Goal: Task Accomplishment & Management: Manage account settings

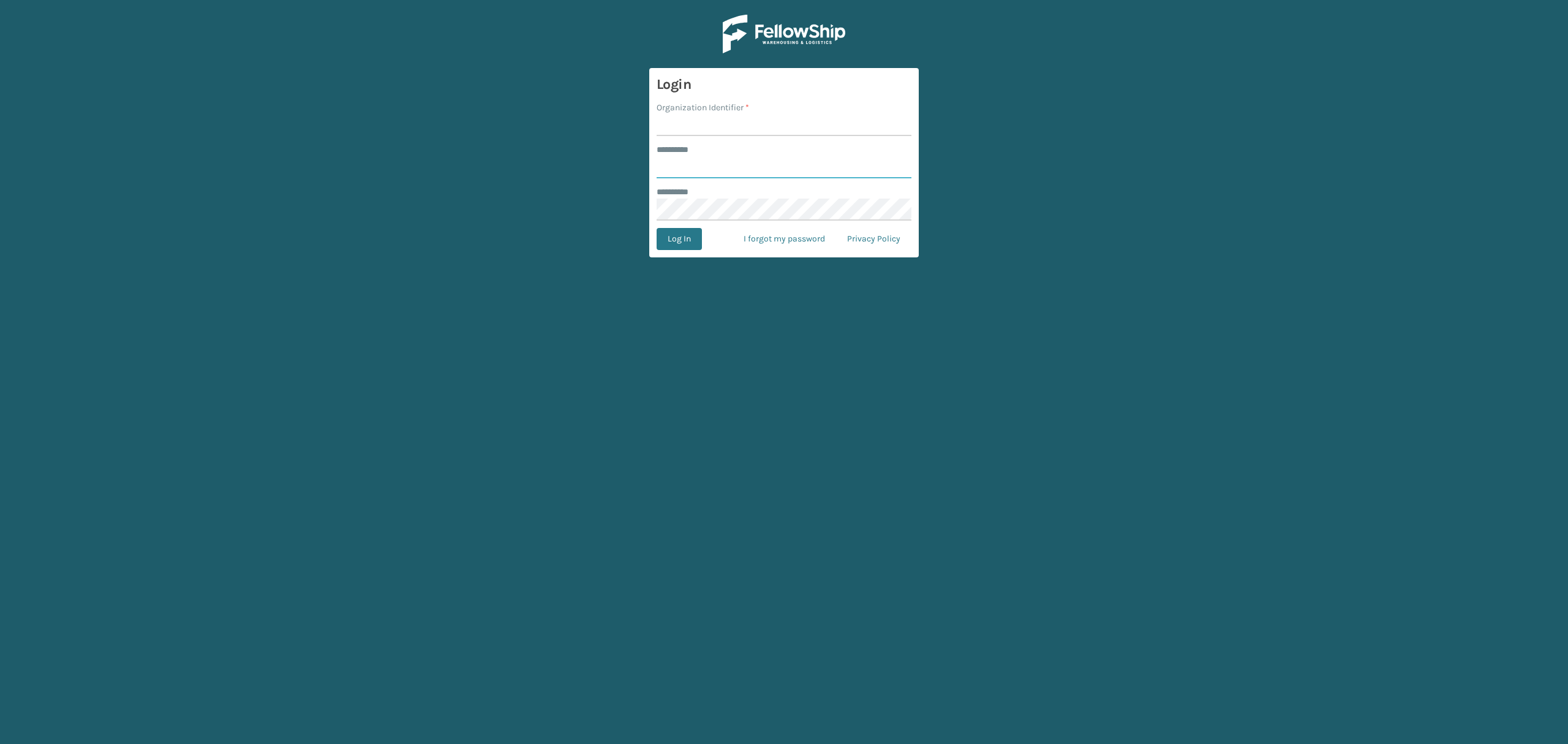
type input "*****"
click at [704, 120] on input "Organization Identifier *" at bounding box center [783, 125] width 255 height 22
type input "SuperAdminOrganization"
click at [675, 233] on button "Log In" at bounding box center [678, 239] width 45 height 22
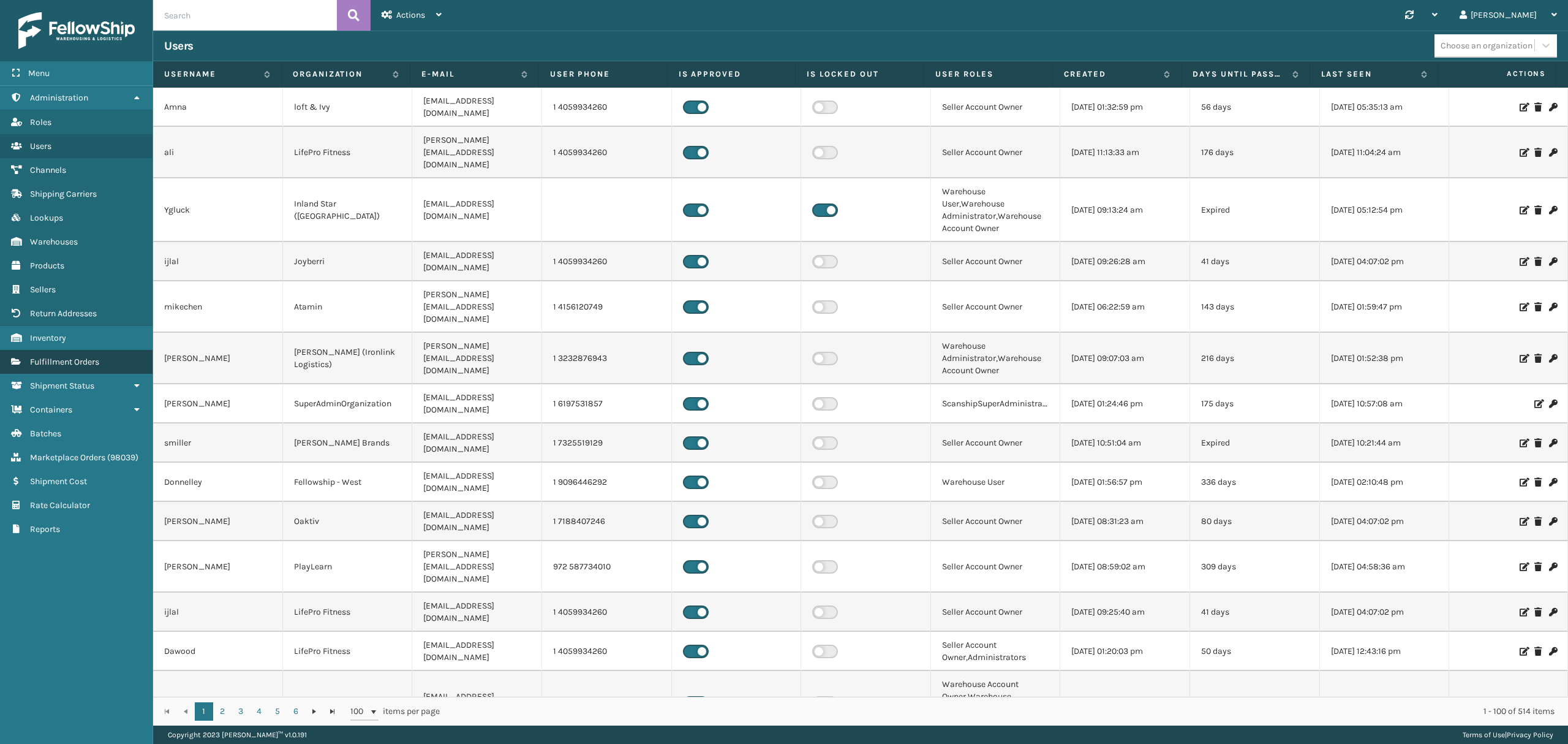
click at [61, 356] on link "Fulfillment Orders" at bounding box center [76, 362] width 152 height 24
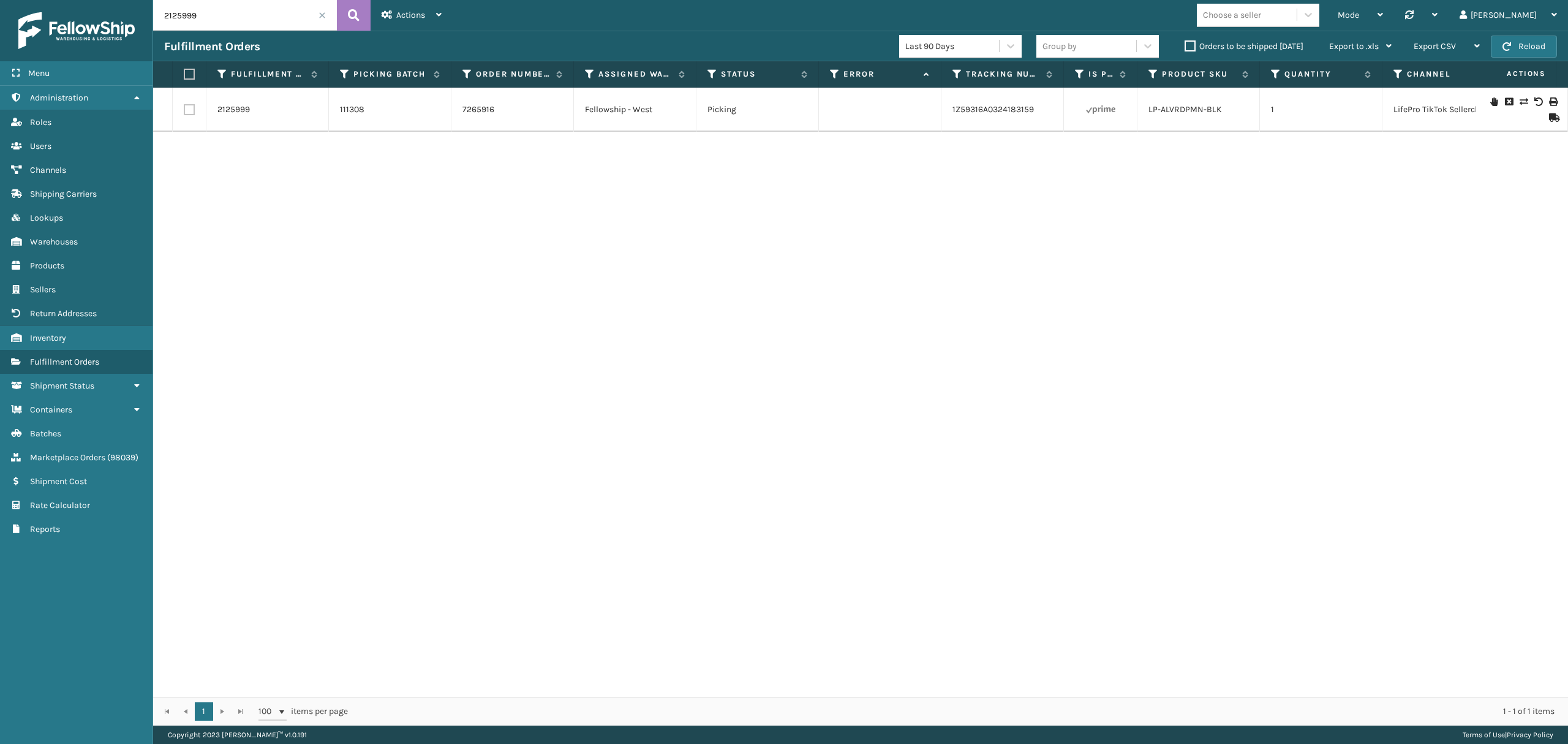
click at [324, 13] on span at bounding box center [321, 15] width 7 height 7
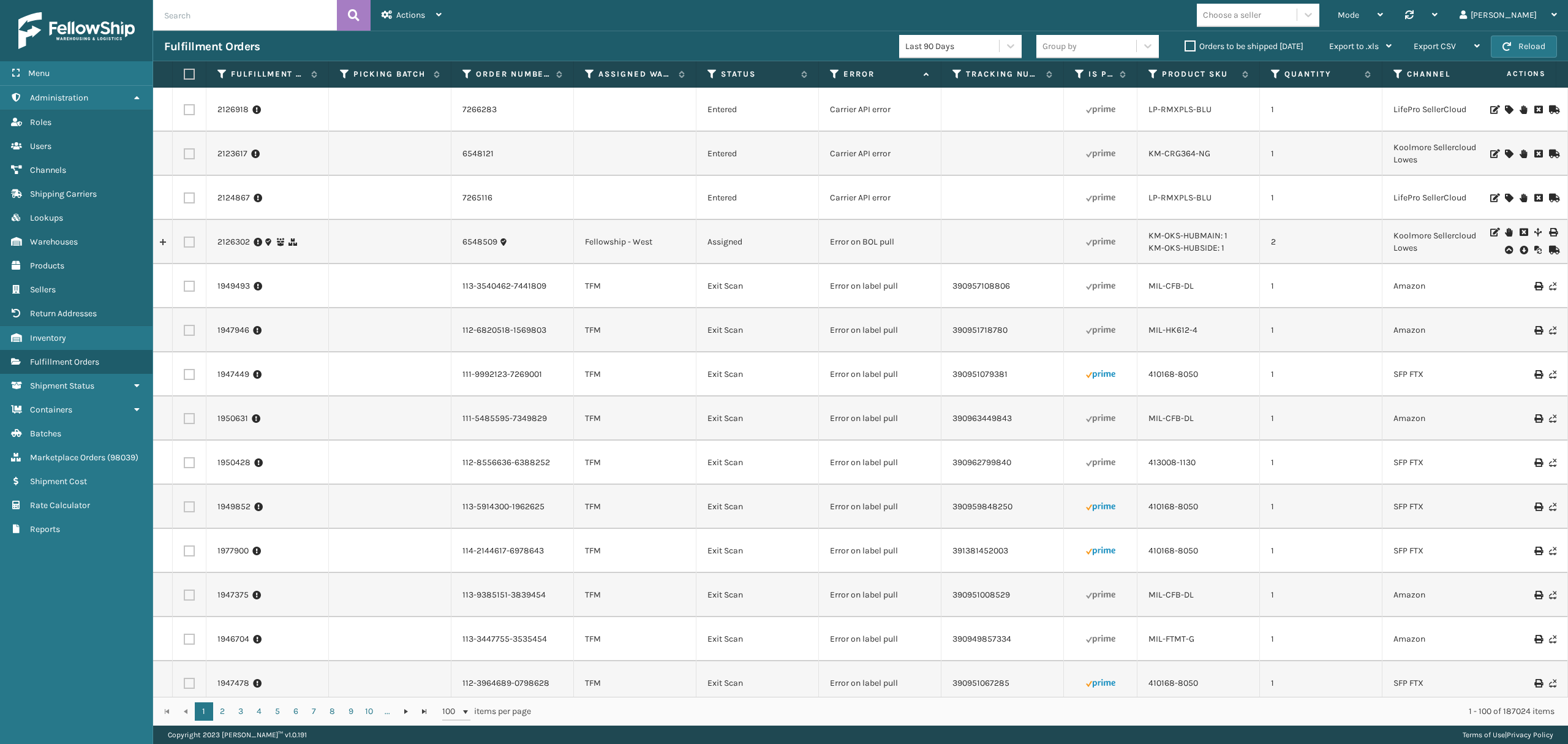
click at [1185, 48] on label "Orders to be shipped [DATE]" at bounding box center [1244, 46] width 119 height 10
click at [1185, 47] on input "Orders to be shipped [DATE]" at bounding box center [1185, 43] width 1 height 8
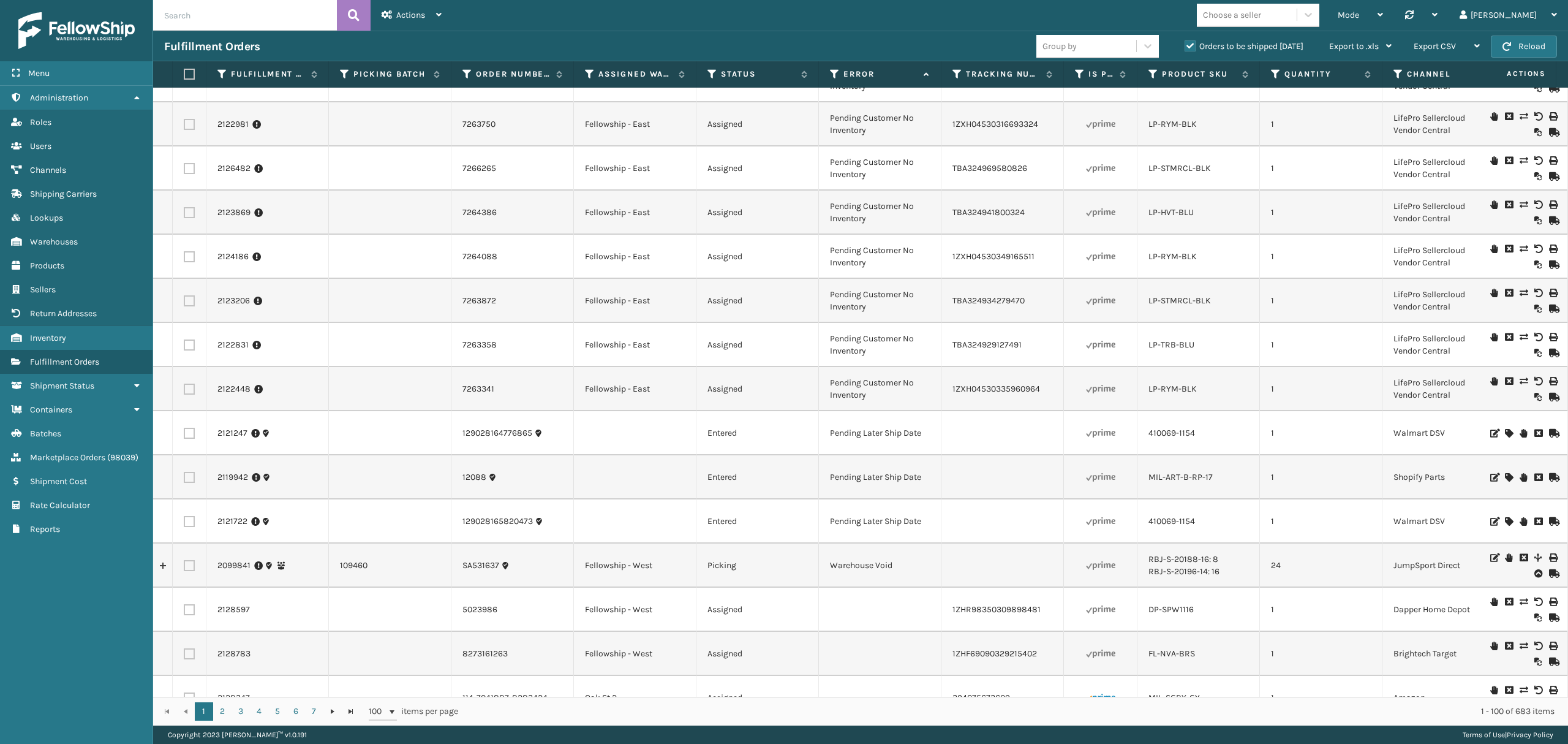
scroll to position [817, 0]
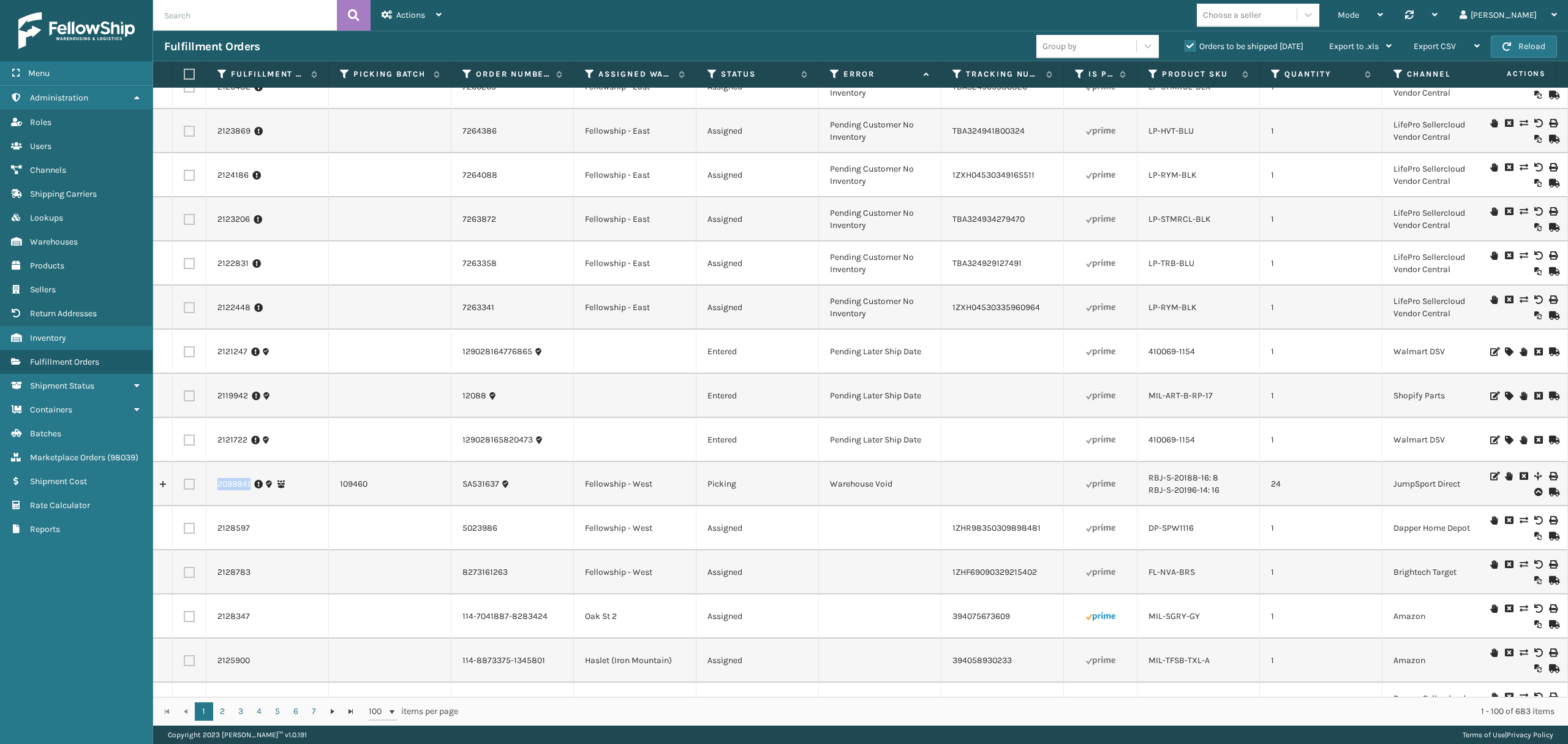
drag, startPoint x: 219, startPoint y: 492, endPoint x: 248, endPoint y: 492, distance: 29.0
click at [248, 492] on td "2099841" at bounding box center [267, 484] width 122 height 44
copy link "SA531637"
drag, startPoint x: 459, startPoint y: 480, endPoint x: 501, endPoint y: 489, distance: 43.0
click at [501, 489] on td "SA531637" at bounding box center [513, 484] width 122 height 44
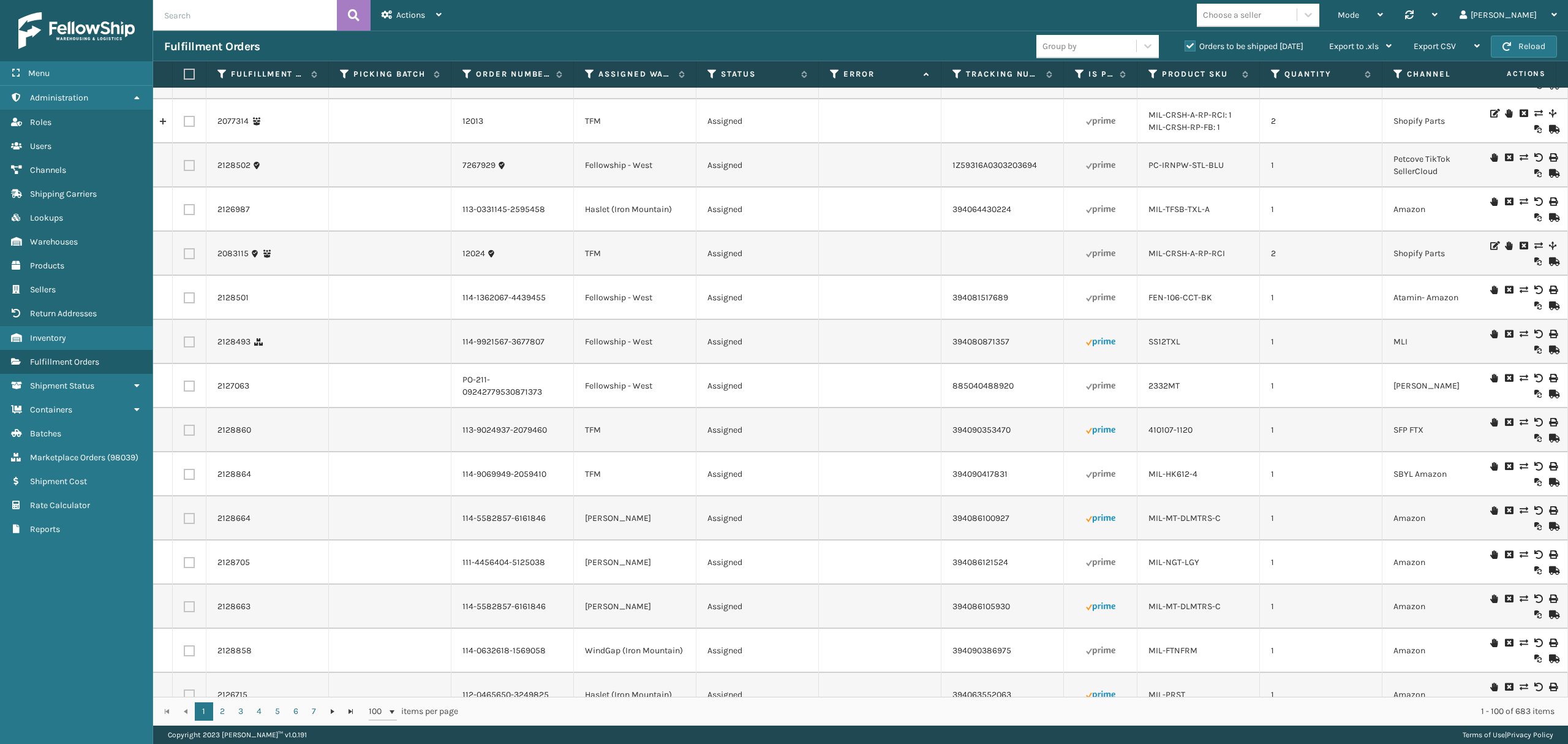
scroll to position [3816, 0]
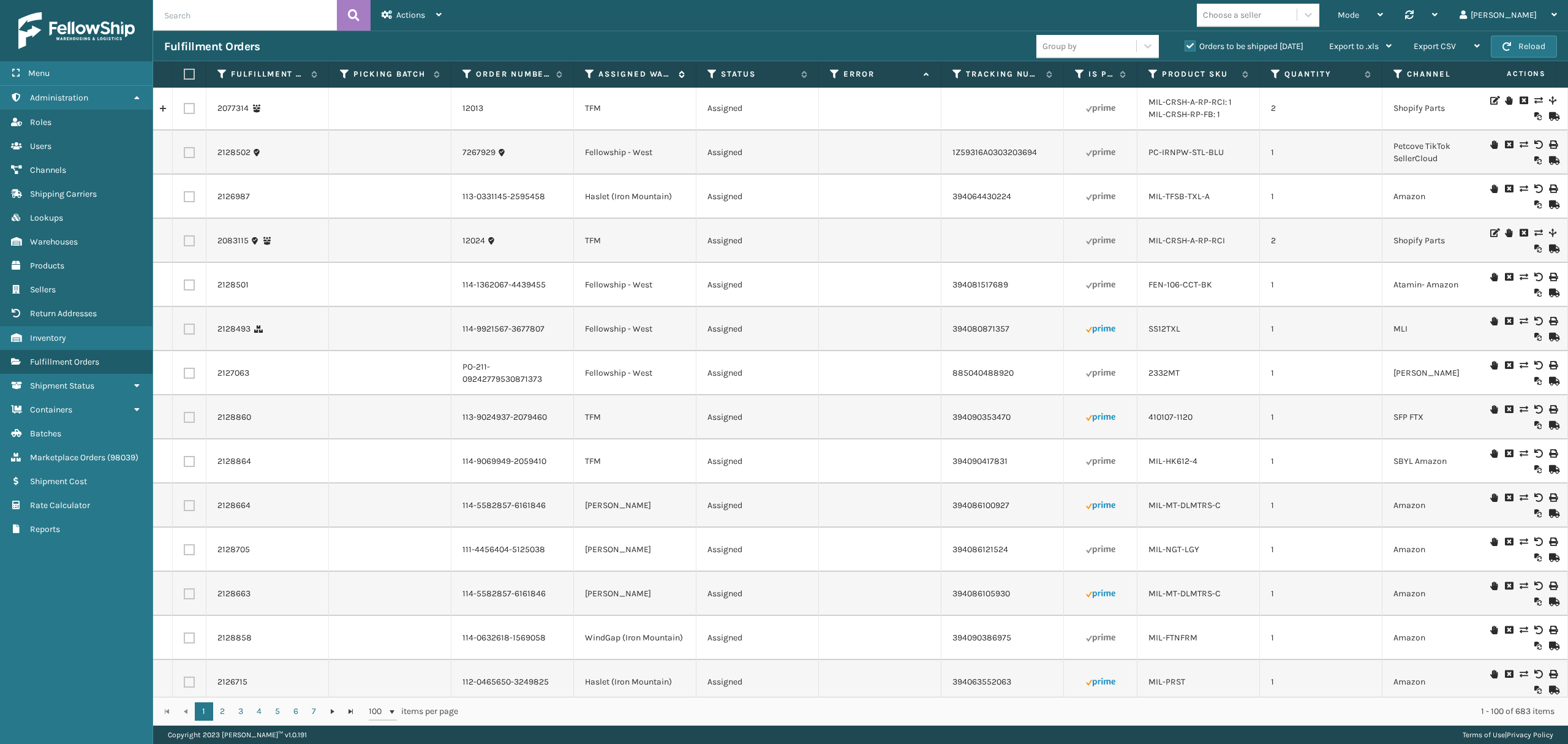
click at [584, 76] on th "Assigned Warehouse" at bounding box center [635, 74] width 122 height 26
click at [586, 74] on icon at bounding box center [590, 74] width 10 height 11
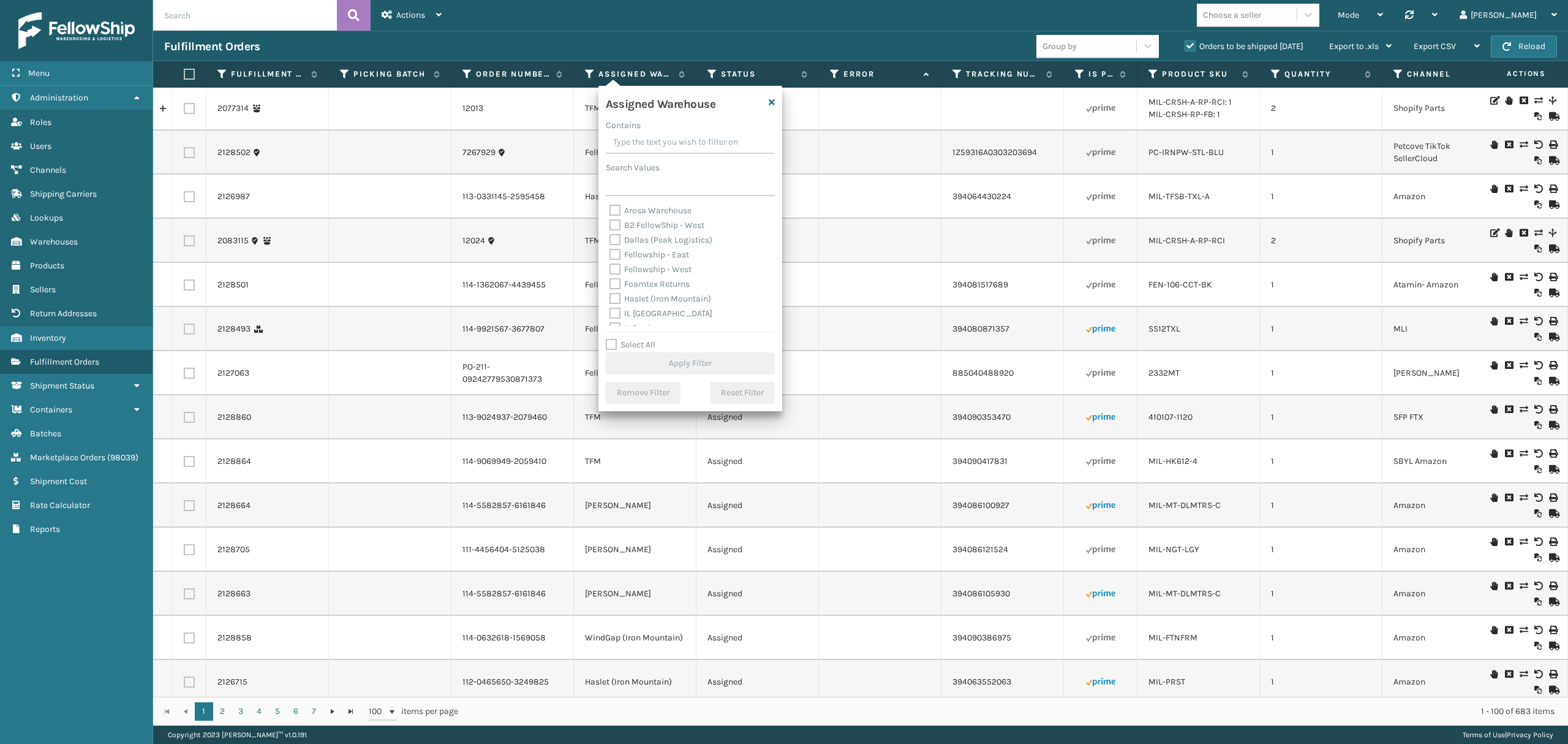
click at [657, 263] on div "Fellowship - West" at bounding box center [690, 269] width 162 height 15
click at [659, 275] on div "Fellowship - West" at bounding box center [690, 269] width 162 height 15
click at [613, 268] on label "Fellowship - West" at bounding box center [650, 269] width 82 height 10
click at [610, 268] on input "Fellowship - West" at bounding box center [609, 266] width 1 height 8
checkbox input "true"
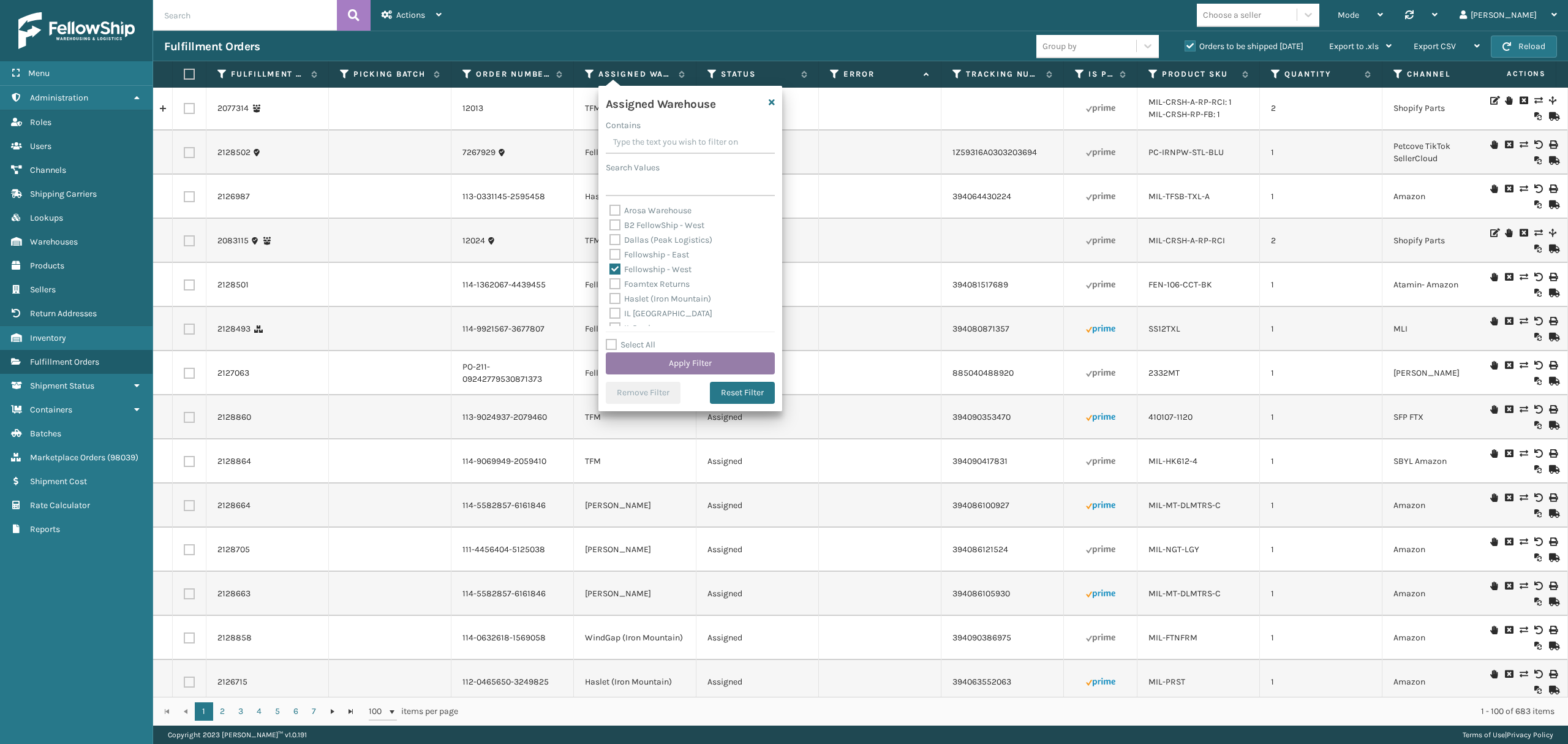
click at [678, 369] on button "Apply Filter" at bounding box center [690, 364] width 169 height 22
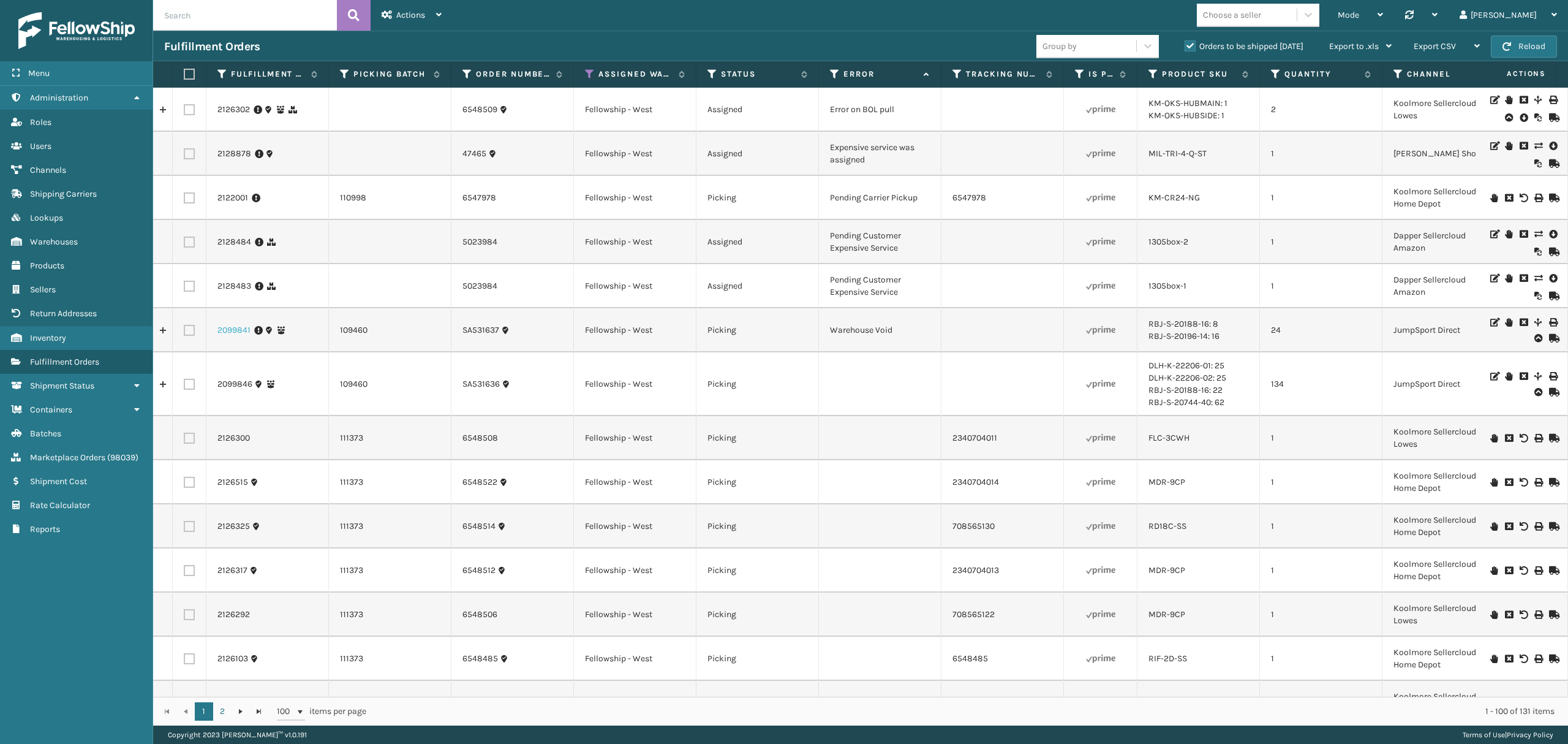
click at [229, 324] on link "2099841" at bounding box center [234, 330] width 33 height 12
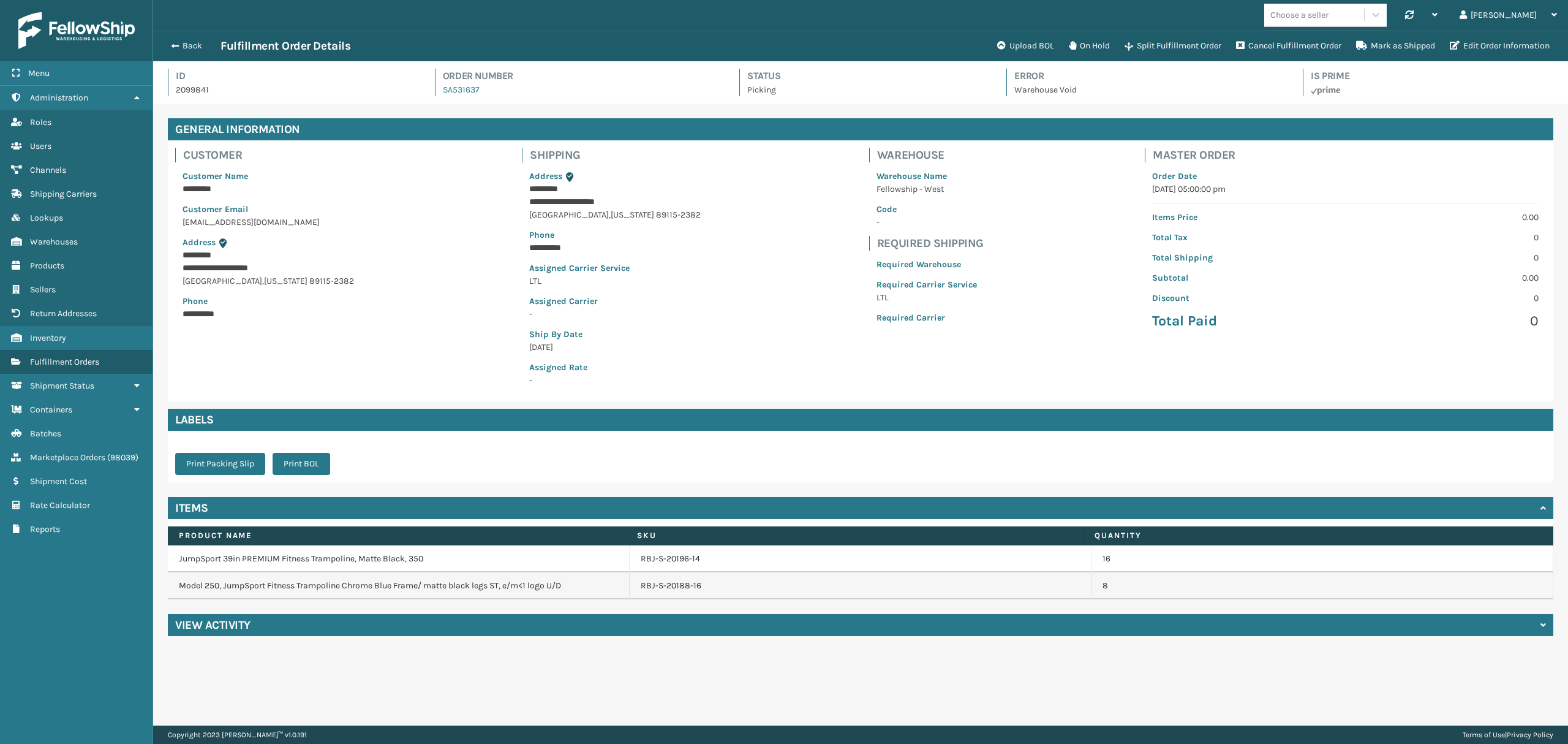
scroll to position [29, 1414]
click at [353, 625] on div "View Activity" at bounding box center [860, 625] width 1385 height 22
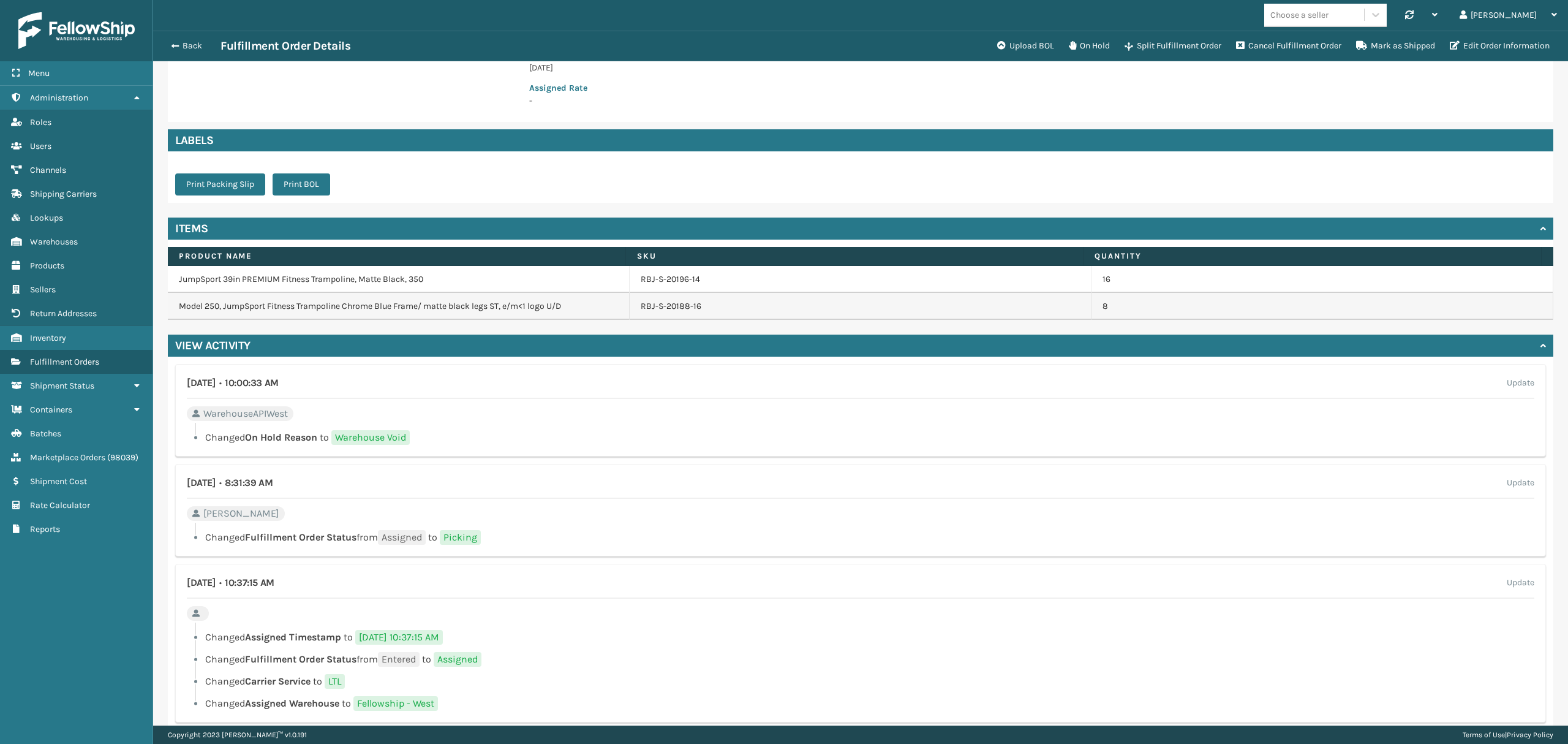
scroll to position [305, 0]
